Goal: Task Accomplishment & Management: Manage account settings

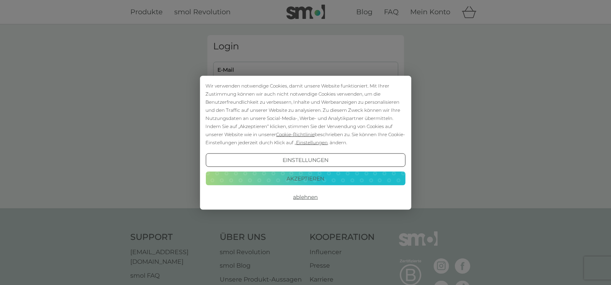
click at [318, 178] on button "Akzeptieren" at bounding box center [305, 179] width 200 height 14
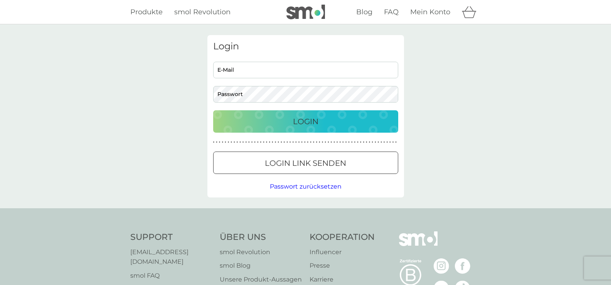
click at [274, 71] on input "E-Mail" at bounding box center [305, 70] width 185 height 17
type input "r.dohrmann@gmail.com"
click at [315, 116] on p "Login" at bounding box center [305, 121] width 25 height 12
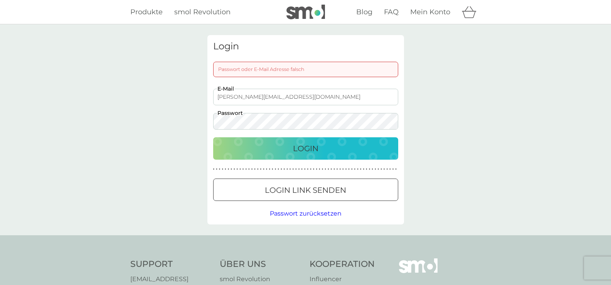
click at [177, 114] on div "Login Passwort oder E-Mail Adresse falsch r.dohrmann@gmail.com E-Mail Passwort …" at bounding box center [305, 129] width 611 height 211
click at [316, 148] on p "Login" at bounding box center [305, 148] width 25 height 12
click at [320, 146] on div "Login" at bounding box center [306, 148] width 170 height 12
click at [321, 212] on span "Passwort zurücksetzen" at bounding box center [306, 213] width 72 height 7
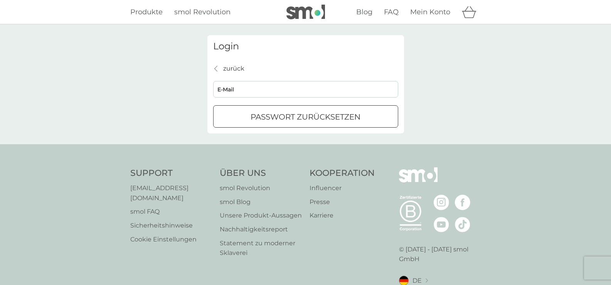
click at [311, 114] on div "submit" at bounding box center [306, 117] width 28 height 8
type input "r.dohrmann@gmail.com"
click at [328, 116] on p "Passwort zurücksetzen" at bounding box center [306, 117] width 110 height 12
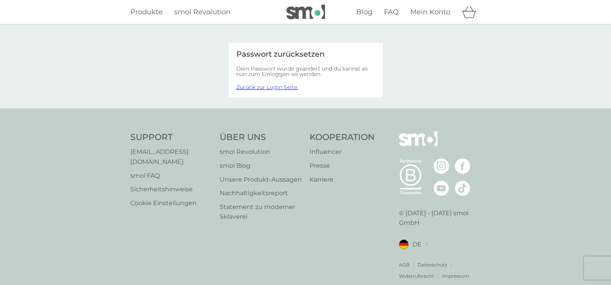
click at [279, 87] on link "Zurück zur Login Seite." at bounding box center [267, 87] width 62 height 7
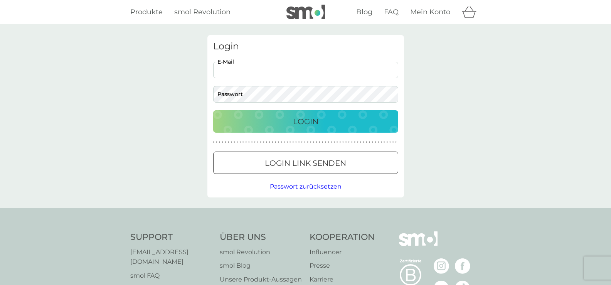
click at [272, 69] on input "E-Mail" at bounding box center [305, 70] width 185 height 17
type input "r.dohrmann@gmail.com"
click at [318, 121] on p "Login" at bounding box center [305, 121] width 25 height 12
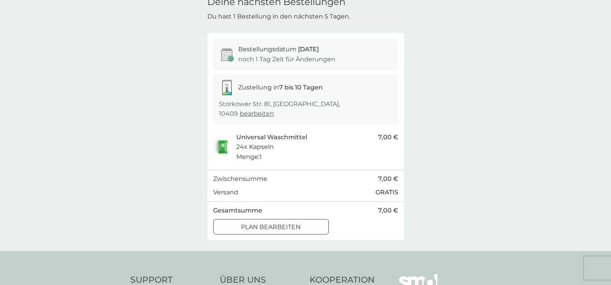
scroll to position [77, 0]
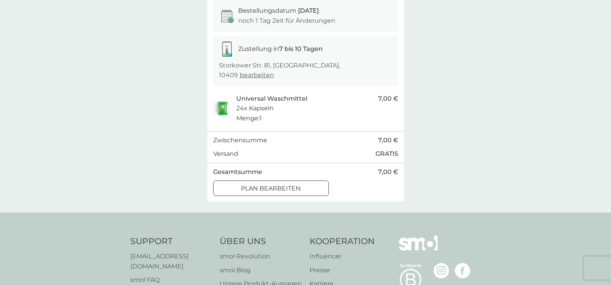
click at [287, 183] on p "Plan bearbeiten" at bounding box center [271, 188] width 60 height 10
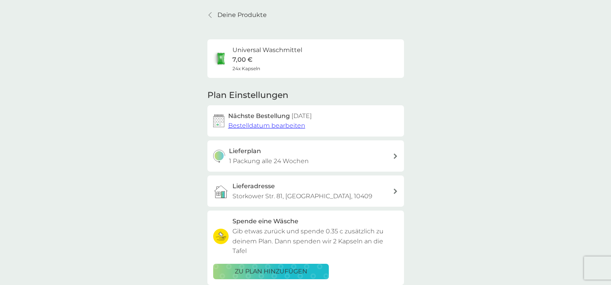
scroll to position [39, 0]
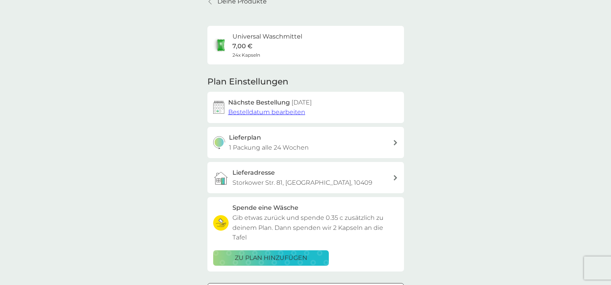
click at [261, 111] on span "Bestelldatum bearbeiten" at bounding box center [266, 111] width 77 height 7
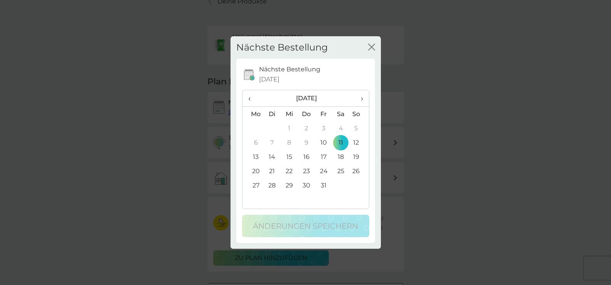
click at [255, 183] on td "27" at bounding box center [252, 185] width 21 height 14
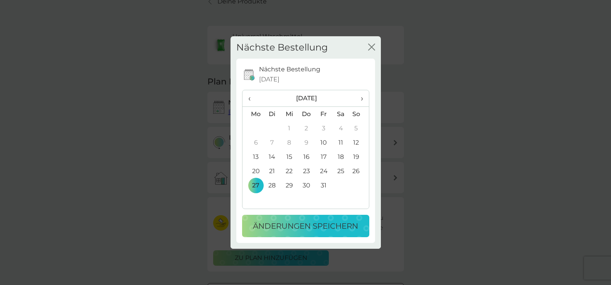
click at [361, 97] on span "›" at bounding box center [359, 98] width 8 height 16
click at [256, 170] on td "17" at bounding box center [252, 171] width 21 height 14
click at [257, 155] on td "10" at bounding box center [252, 157] width 21 height 14
click at [314, 224] on p "Änderungen speichern" at bounding box center [305, 226] width 105 height 12
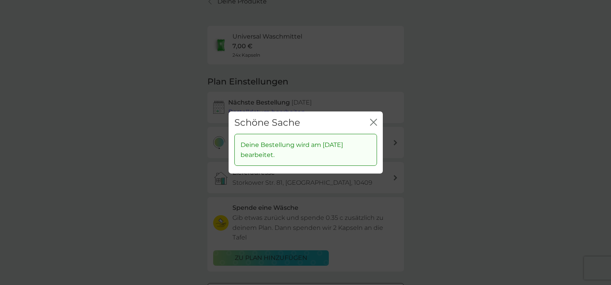
click at [373, 121] on icon "Schließen" at bounding box center [373, 122] width 7 height 7
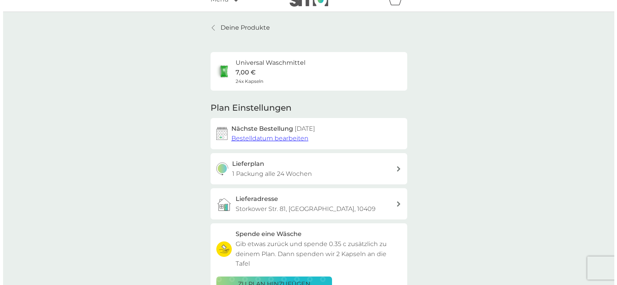
scroll to position [0, 0]
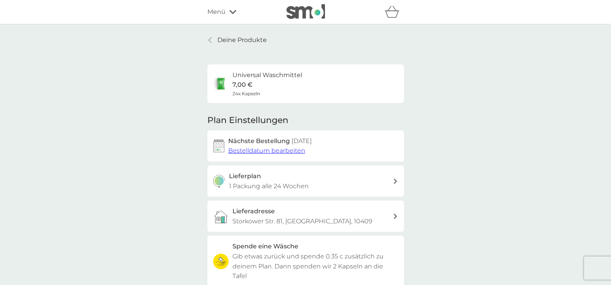
click at [232, 10] on icon at bounding box center [232, 12] width 7 height 5
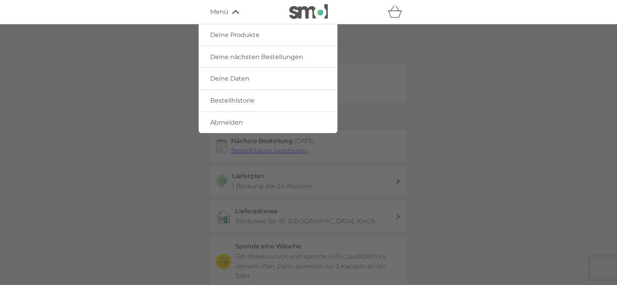
click at [229, 121] on span "Abmelden" at bounding box center [226, 122] width 33 height 7
